Goal: Task Accomplishment & Management: Complete application form

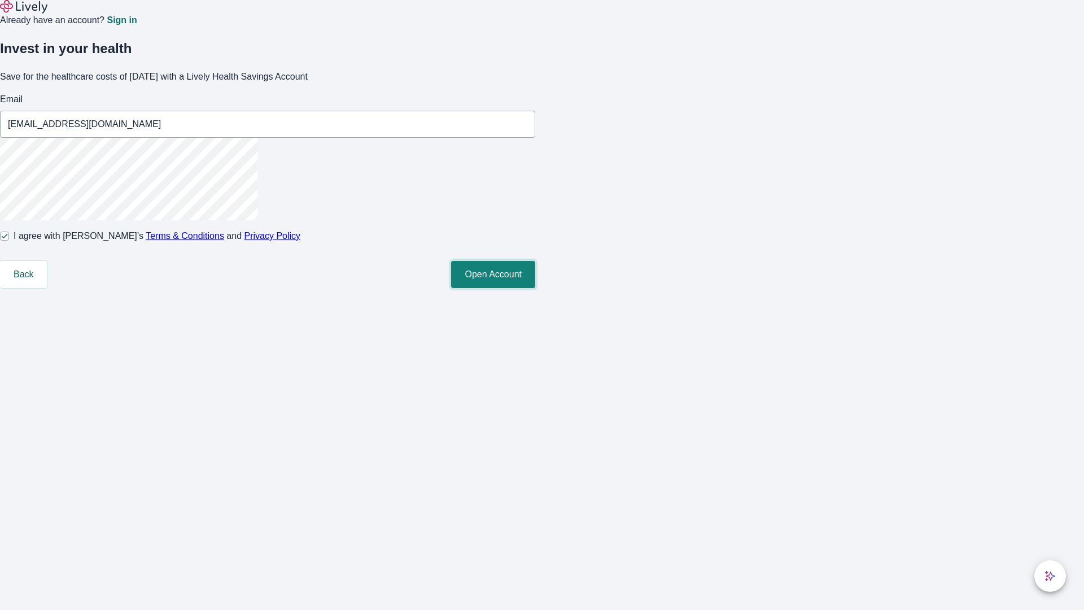
click at [535, 288] on button "Open Account" at bounding box center [493, 274] width 84 height 27
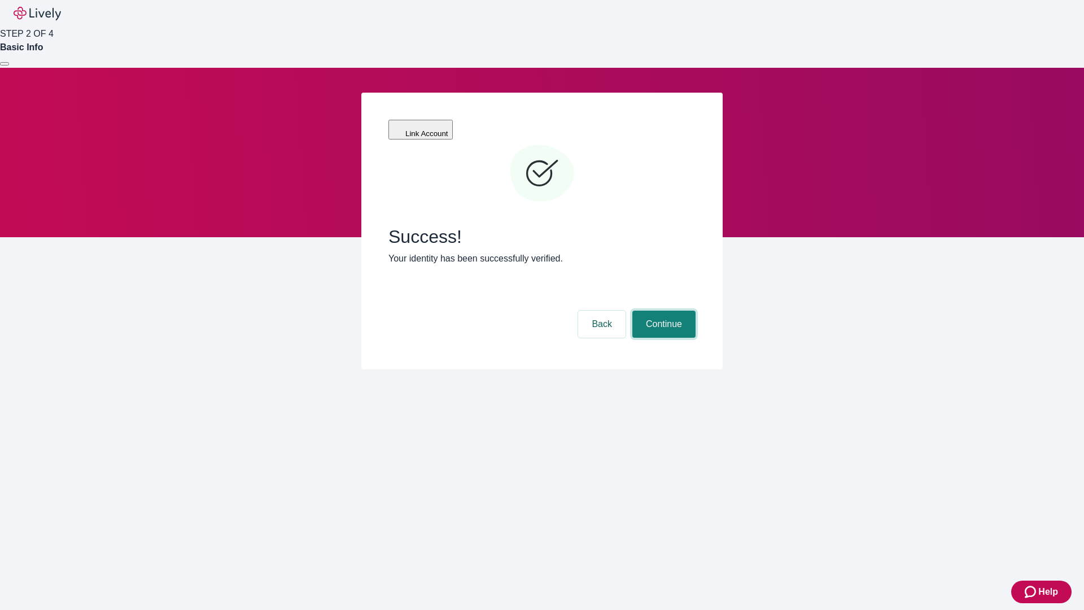
click at [662, 311] on button "Continue" at bounding box center [664, 324] width 63 height 27
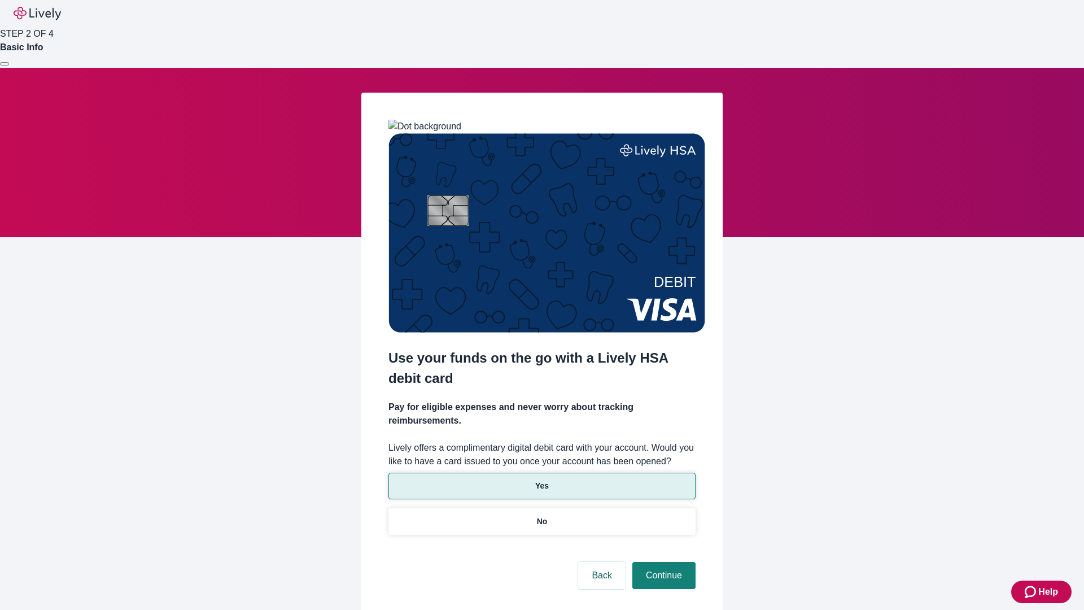
click at [542, 480] on p "Yes" at bounding box center [542, 486] width 14 height 12
click at [662, 562] on button "Continue" at bounding box center [664, 575] width 63 height 27
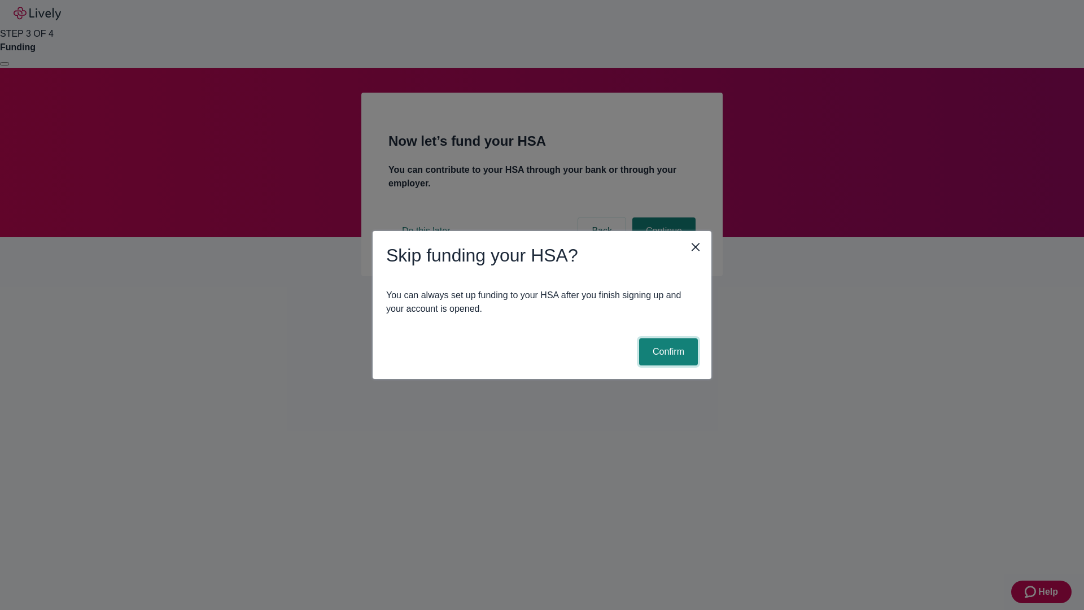
click at [667, 352] on button "Confirm" at bounding box center [668, 351] width 59 height 27
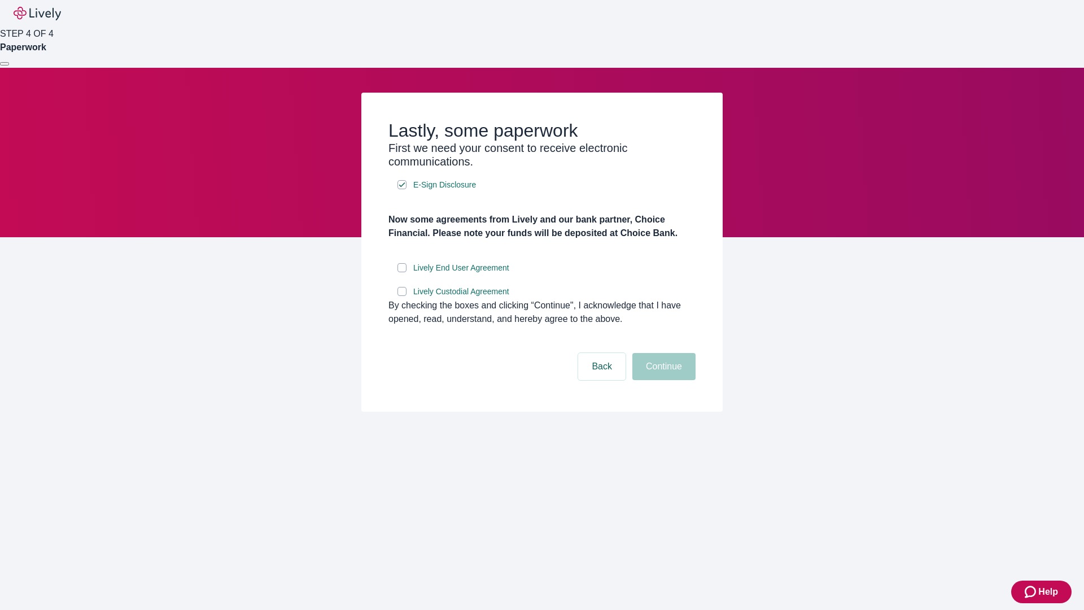
click at [402, 272] on input "Lively End User Agreement" at bounding box center [402, 267] width 9 height 9
checkbox input "true"
click at [402, 296] on input "Lively Custodial Agreement" at bounding box center [402, 291] width 9 height 9
checkbox input "true"
click at [662, 380] on button "Continue" at bounding box center [664, 366] width 63 height 27
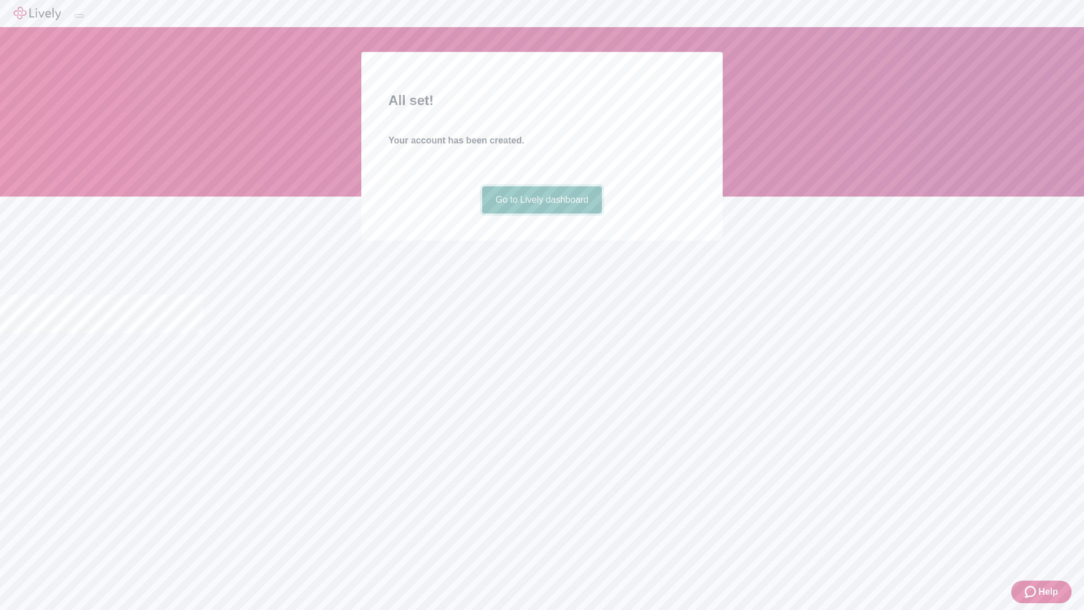
click at [542, 213] on link "Go to Lively dashboard" at bounding box center [542, 199] width 120 height 27
